Goal: Transaction & Acquisition: Purchase product/service

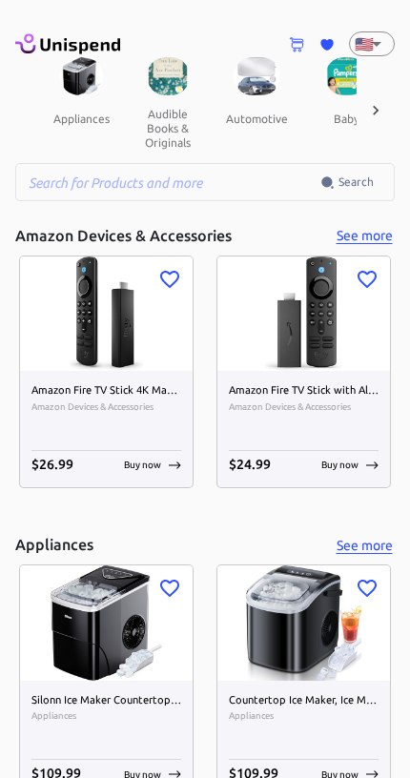
scroll to position [0, 230]
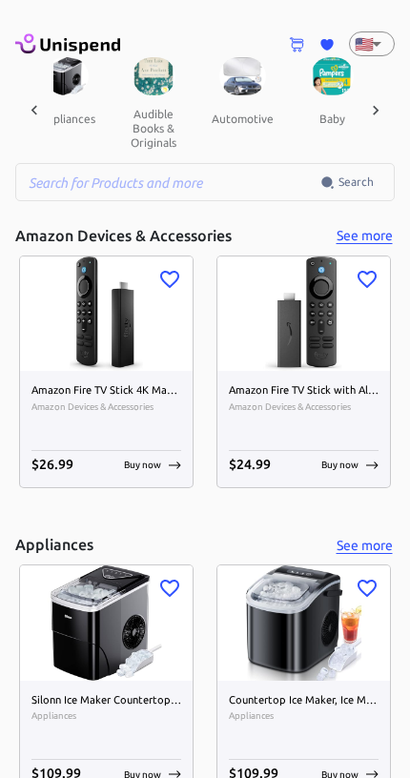
click at [380, 104] on icon at bounding box center [375, 110] width 19 height 19
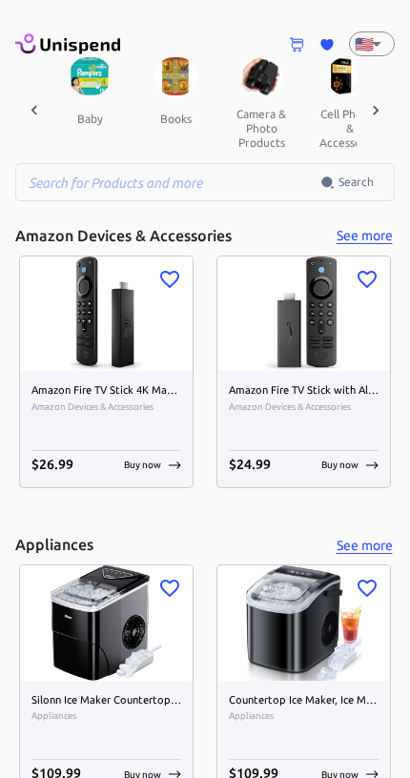
scroll to position [0, 493]
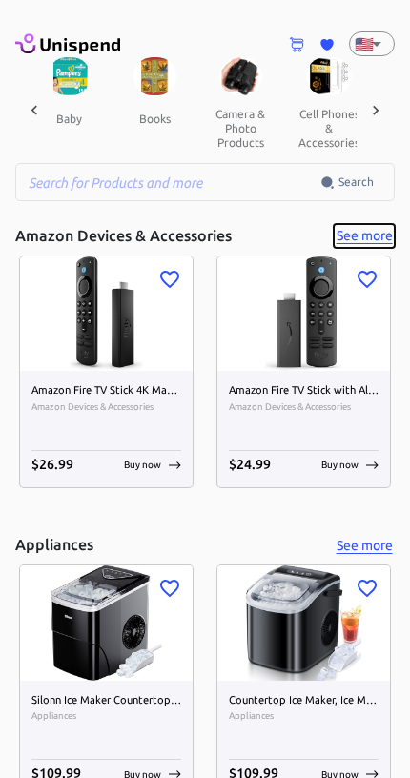
click at [377, 231] on button "See more" at bounding box center [364, 236] width 61 height 24
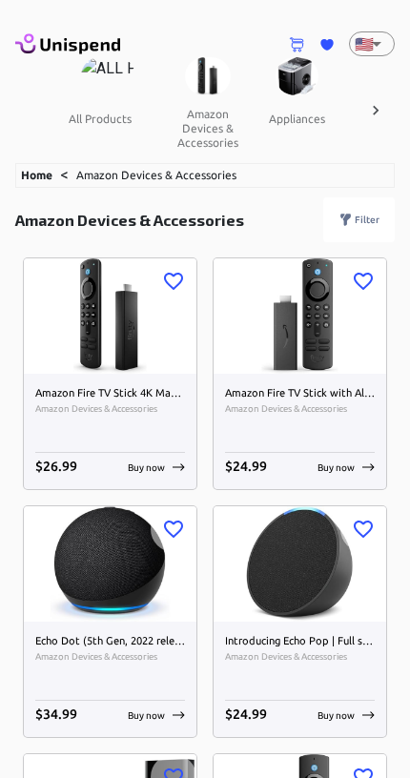
click at [131, 462] on p "Buy now" at bounding box center [146, 467] width 37 height 14
click at [154, 470] on p "Buy now" at bounding box center [146, 467] width 37 height 14
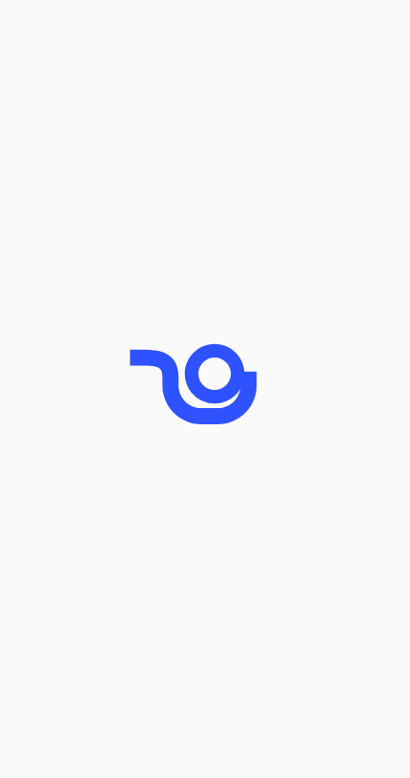
click at [151, 461] on icon "animation" at bounding box center [205, 389] width 191 height 191
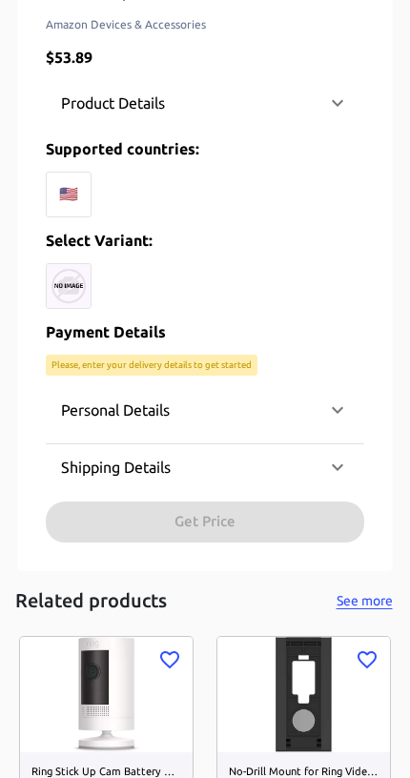
scroll to position [682, 0]
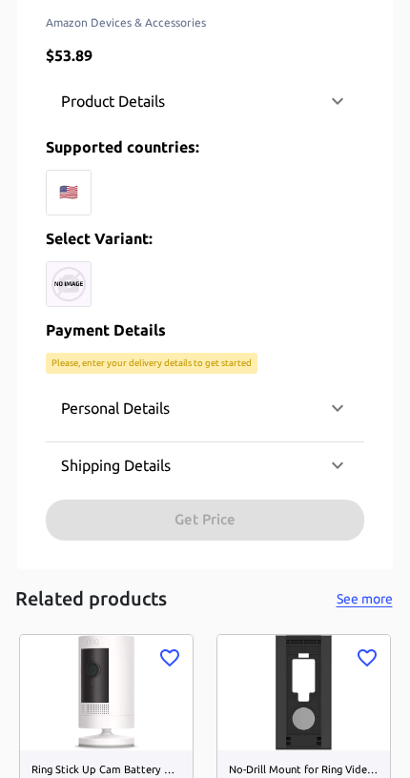
click at [132, 519] on div "Personal Details Email Email Phone ​ Phone Fullname Fullname Shipping Details C…" at bounding box center [205, 462] width 318 height 154
click at [71, 302] on img at bounding box center [69, 284] width 46 height 46
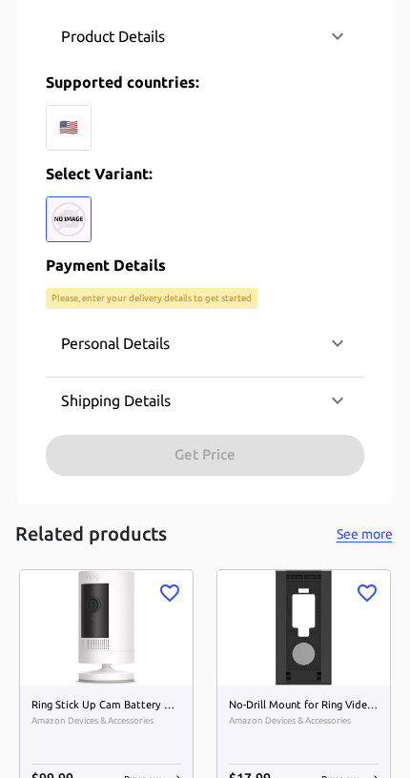
click at [70, 117] on div "🇺🇸" at bounding box center [69, 128] width 46 height 46
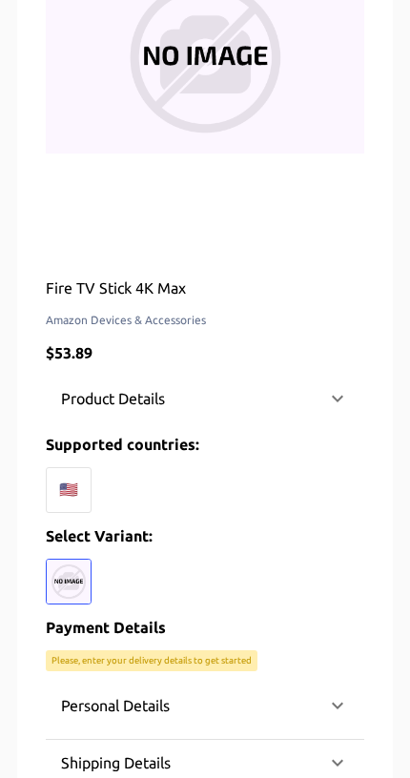
click at [349, 393] on div "Product Details" at bounding box center [205, 399] width 318 height 46
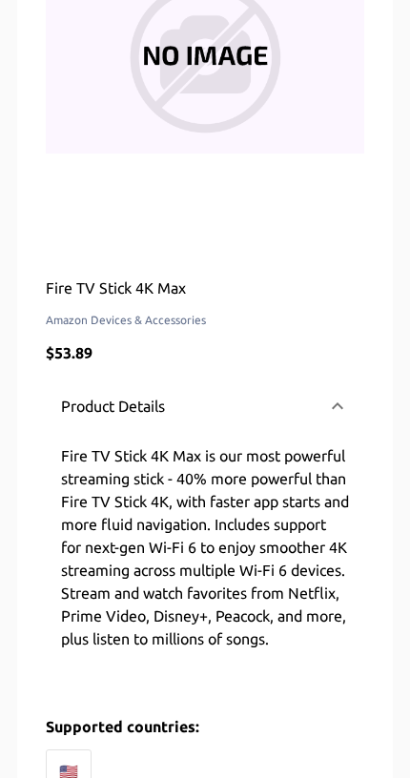
scroll to position [320, 0]
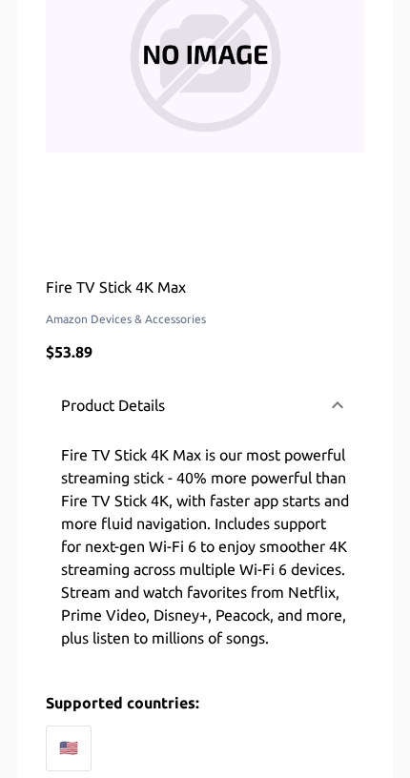
click at [346, 388] on div "Product Details" at bounding box center [205, 405] width 318 height 61
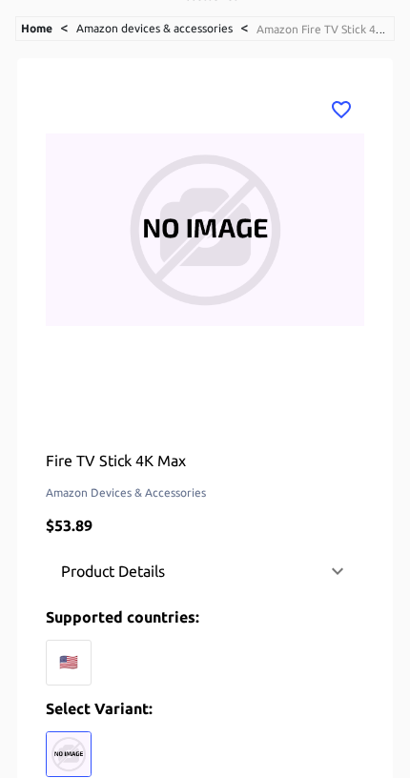
scroll to position [0, 0]
